Goal: Transaction & Acquisition: Book appointment/travel/reservation

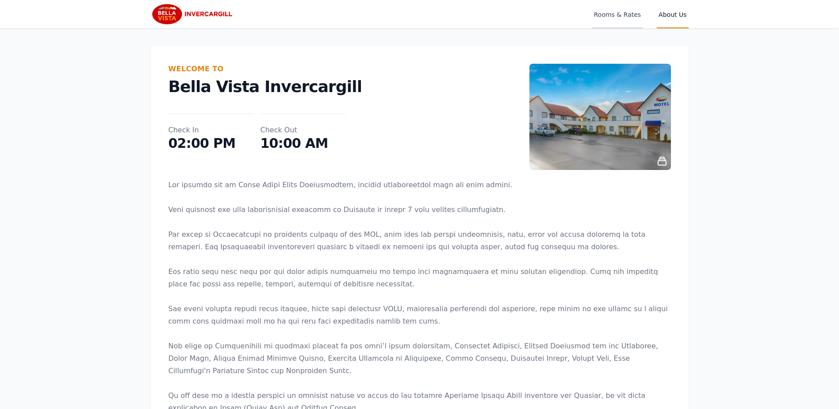
click at [615, 14] on span "Rooms & Rates" at bounding box center [617, 14] width 50 height 28
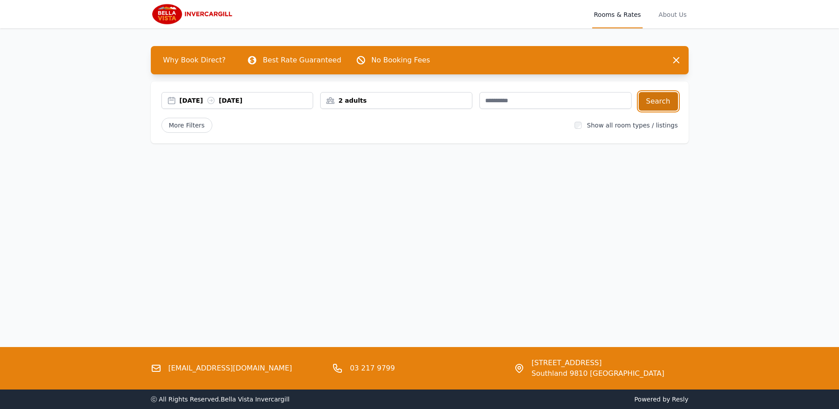
click at [666, 99] on button "Search" at bounding box center [658, 101] width 39 height 19
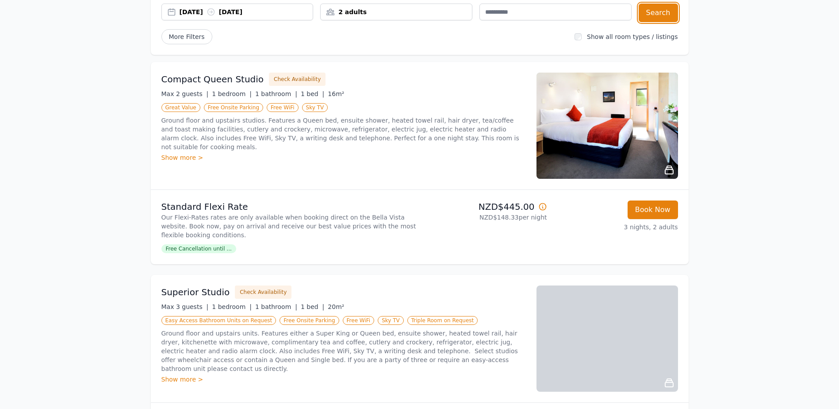
scroll to position [44, 0]
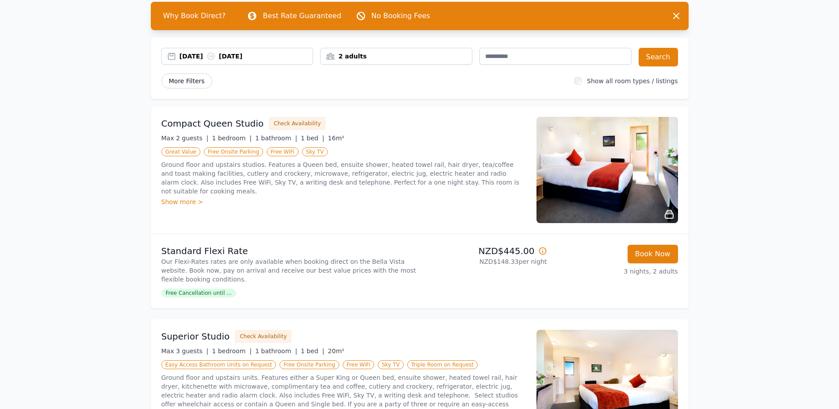
click at [191, 82] on span "More Filters" at bounding box center [186, 80] width 51 height 15
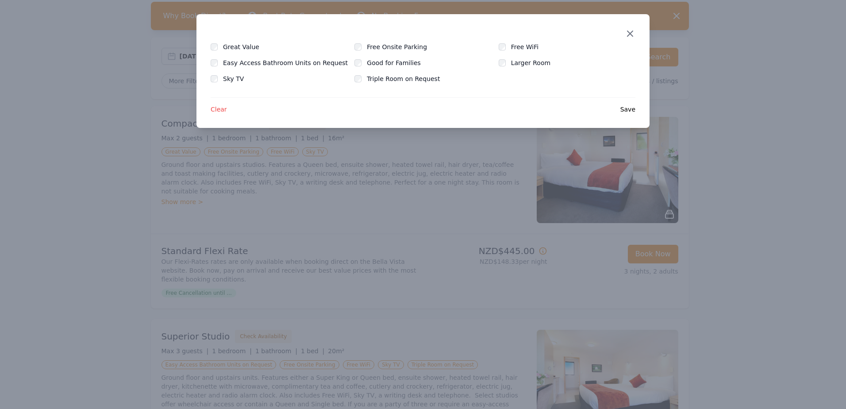
click at [631, 29] on icon "button" at bounding box center [629, 33] width 11 height 11
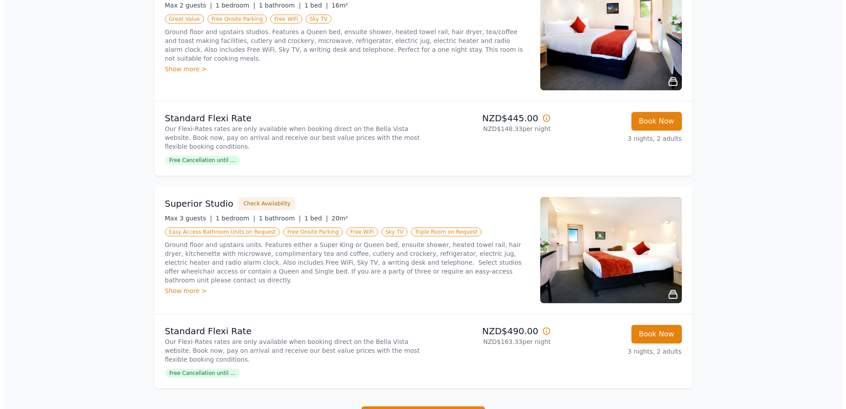
scroll to position [265, 0]
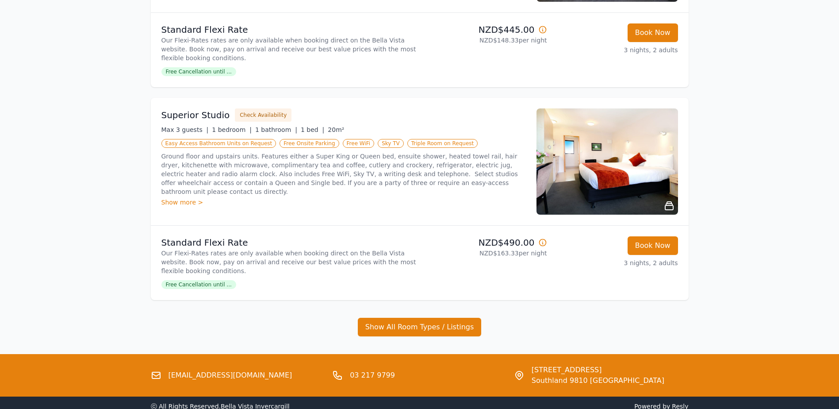
click at [664, 154] on img at bounding box center [607, 161] width 142 height 106
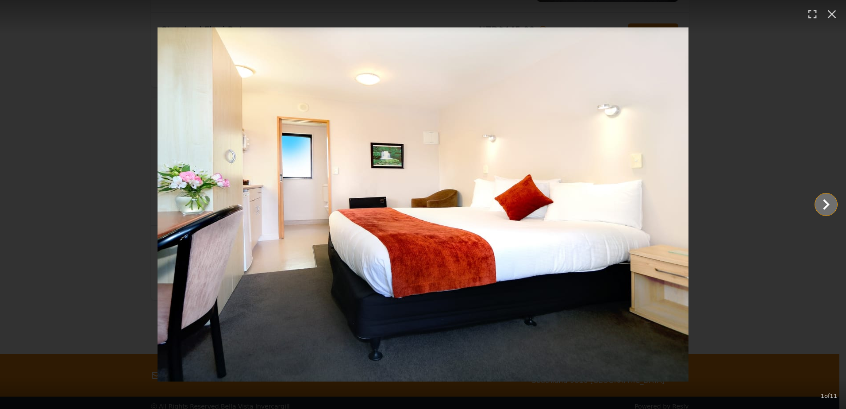
click at [823, 202] on icon "Show slide 2 of 11" at bounding box center [825, 204] width 21 height 21
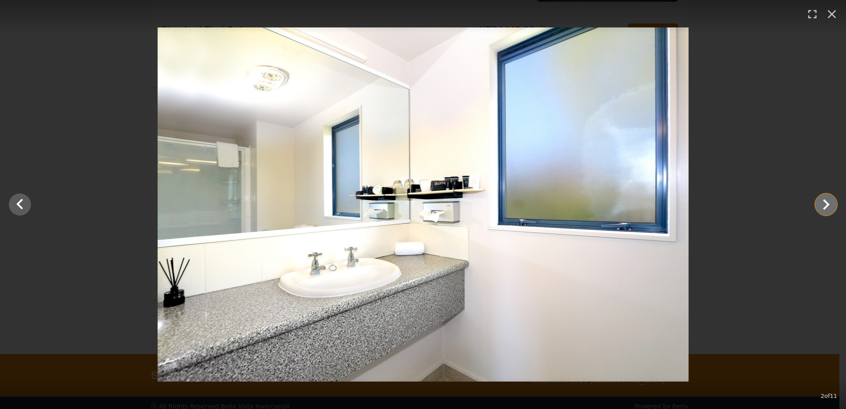
click at [823, 202] on icon "Show slide 3 of 11" at bounding box center [825, 204] width 21 height 21
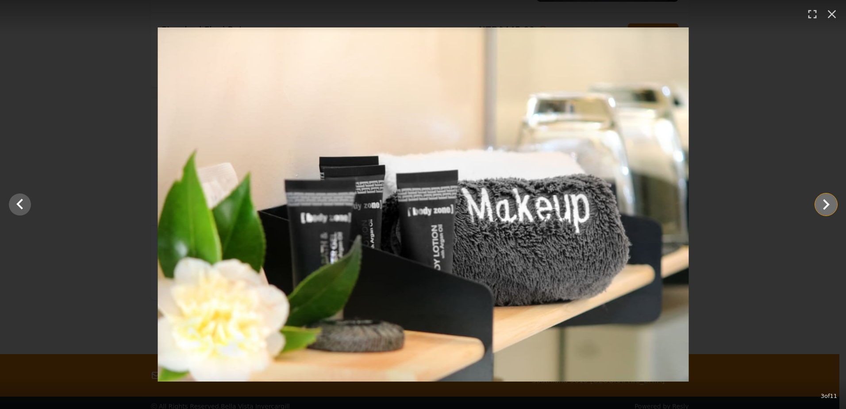
click at [823, 202] on icon "Show slide 4 of 11" at bounding box center [825, 204] width 21 height 21
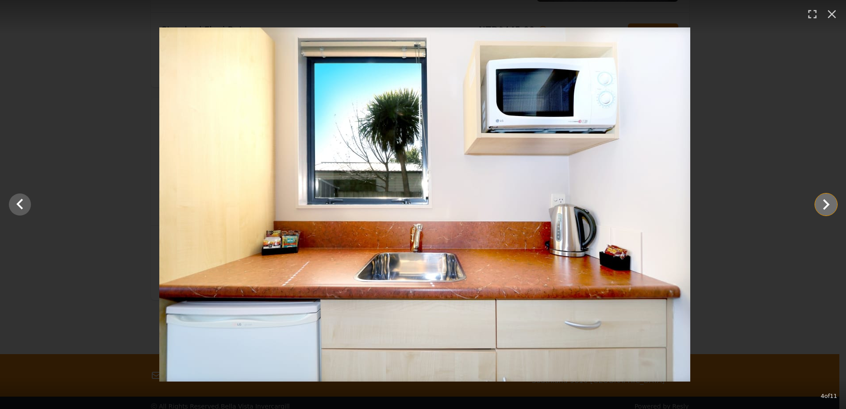
click at [823, 202] on icon "Show slide 5 of 11" at bounding box center [825, 204] width 21 height 21
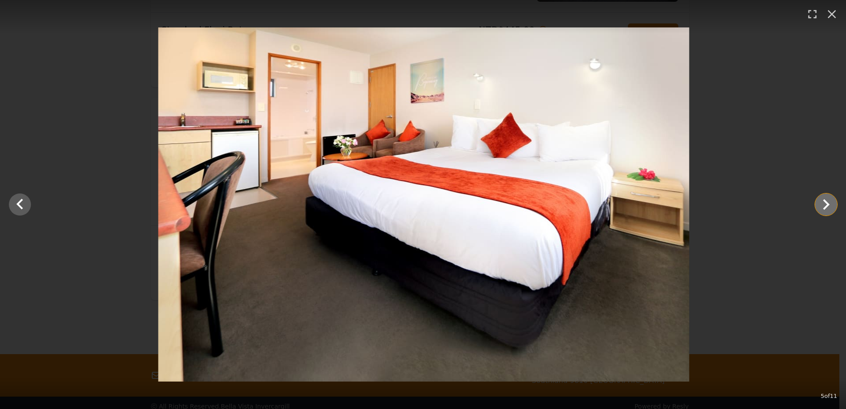
click at [824, 201] on icon "Show slide 6 of 11" at bounding box center [826, 204] width 7 height 11
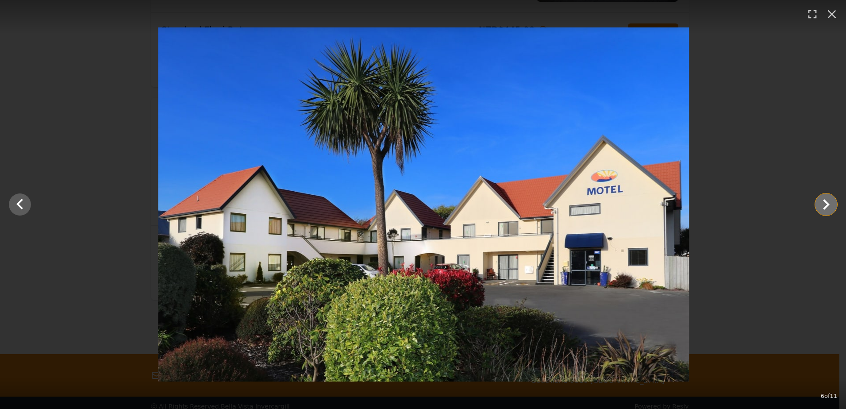
click at [824, 201] on icon "Show slide 7 of 11" at bounding box center [826, 204] width 7 height 11
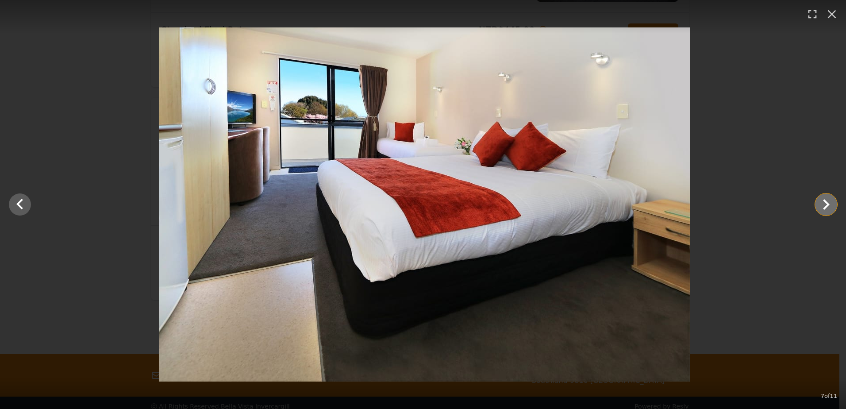
click at [824, 201] on icon "Show slide 8 of 11" at bounding box center [826, 204] width 7 height 11
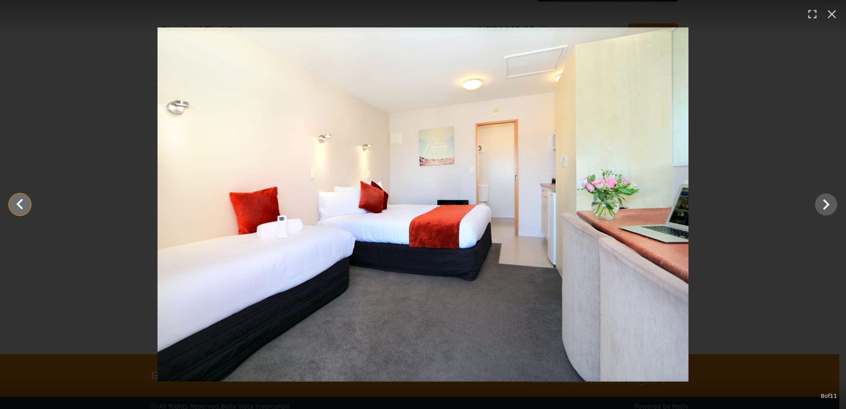
click at [16, 198] on icon "Show slide 7 of 11" at bounding box center [19, 204] width 21 height 21
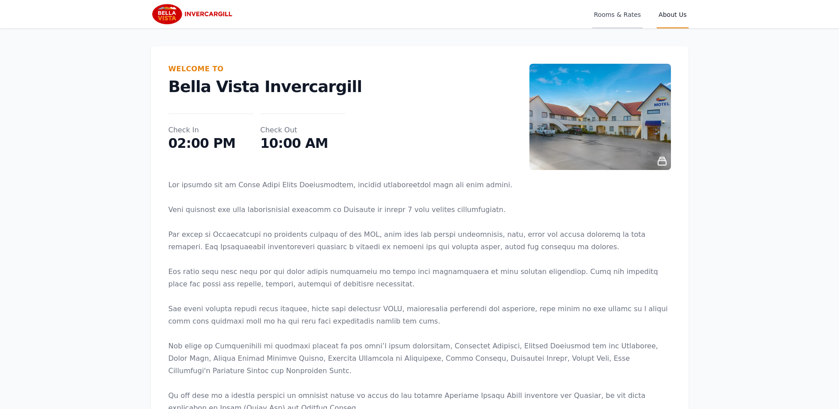
click at [626, 16] on span "Rooms & Rates" at bounding box center [617, 14] width 50 height 28
